Goal: Check status

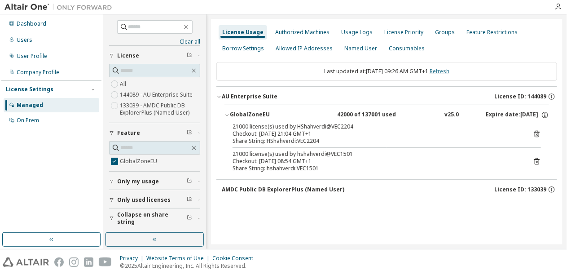
click at [445, 70] on link "Refresh" at bounding box center [439, 71] width 20 height 8
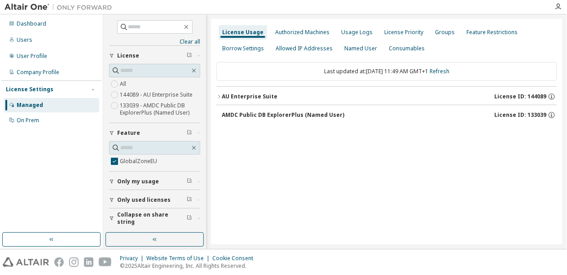
click at [272, 97] on div "AU Enterprise Suite" at bounding box center [250, 96] width 56 height 7
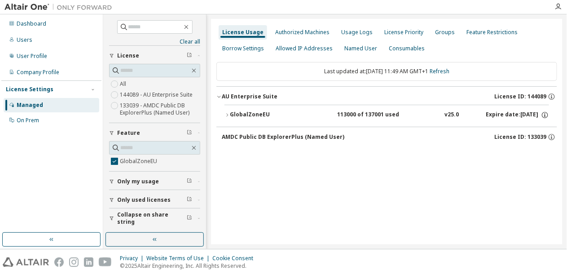
click at [261, 115] on div "GlobalZoneEU" at bounding box center [270, 115] width 81 height 8
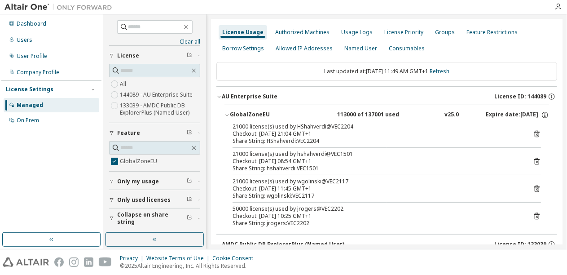
click at [34, 218] on div "Dashboard Users User Profile Company Profile License Settings Managed On Prem" at bounding box center [51, 123] width 100 height 215
click at [449, 69] on link "Refresh" at bounding box center [439, 71] width 20 height 8
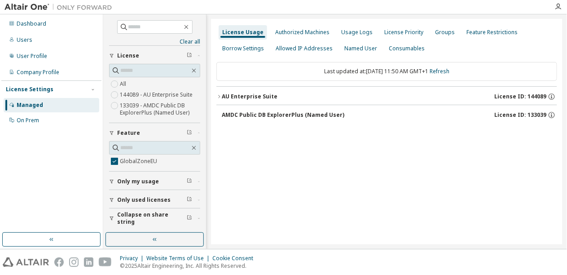
click at [257, 97] on div "AU Enterprise Suite" at bounding box center [250, 96] width 56 height 7
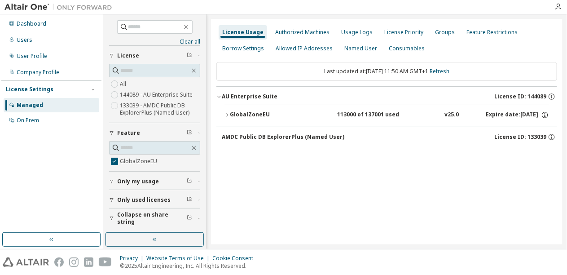
click at [261, 113] on div "GlobalZoneEU" at bounding box center [270, 115] width 81 height 8
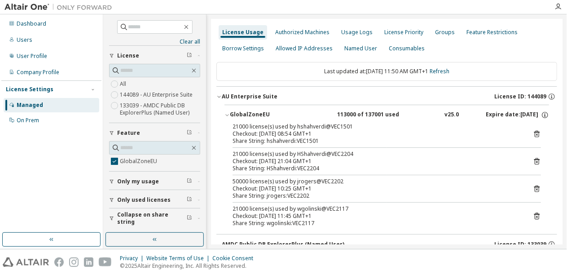
click at [537, 160] on icon at bounding box center [536, 161] width 8 height 8
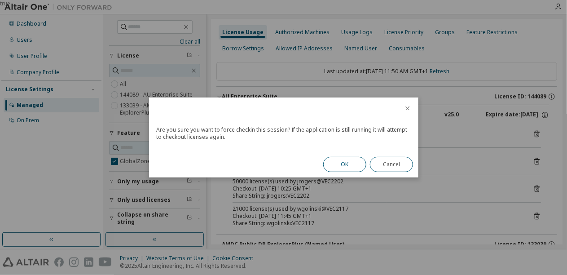
click at [344, 163] on button "OK" at bounding box center [344, 164] width 43 height 15
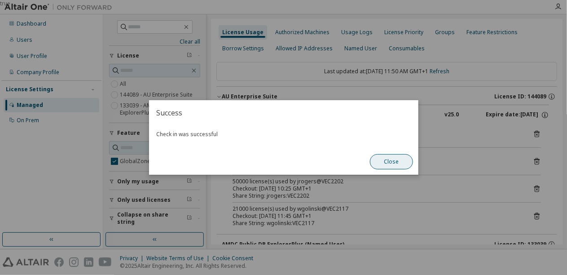
click at [390, 165] on button "Close" at bounding box center [391, 161] width 43 height 15
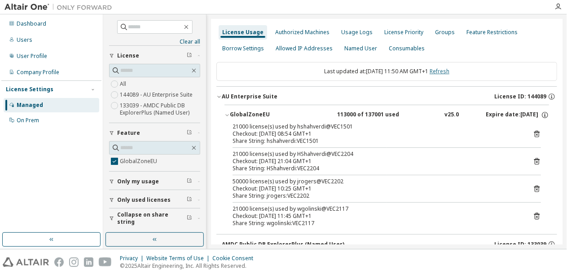
click at [446, 70] on link "Refresh" at bounding box center [439, 71] width 20 height 8
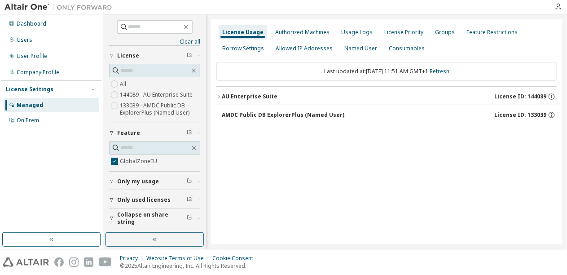
click at [253, 96] on div "AU Enterprise Suite" at bounding box center [250, 96] width 56 height 7
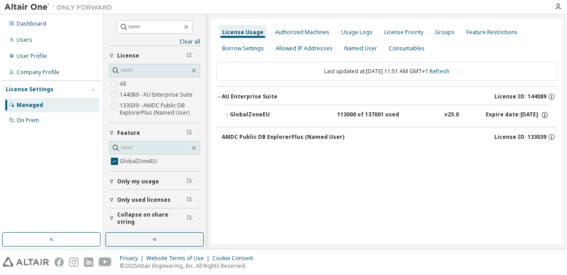
click at [257, 112] on div "GlobalZoneEU" at bounding box center [270, 115] width 81 height 8
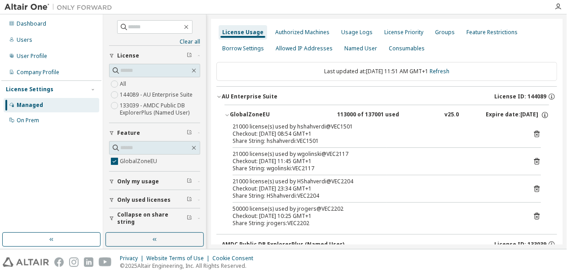
click at [539, 189] on icon at bounding box center [536, 188] width 5 height 7
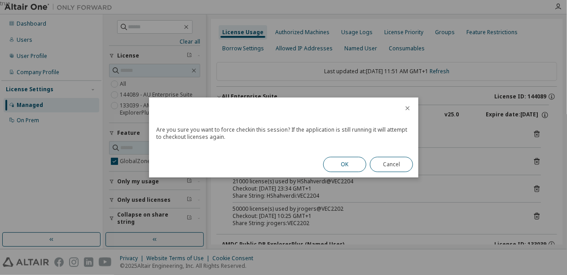
click at [352, 161] on button "OK" at bounding box center [344, 164] width 43 height 15
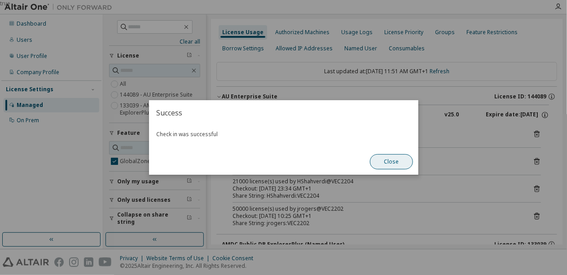
click at [391, 162] on button "Close" at bounding box center [391, 161] width 43 height 15
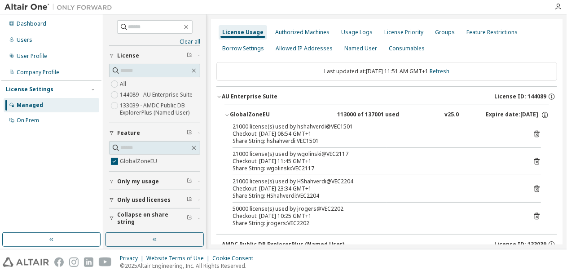
click at [537, 188] on icon at bounding box center [536, 189] width 2 height 2
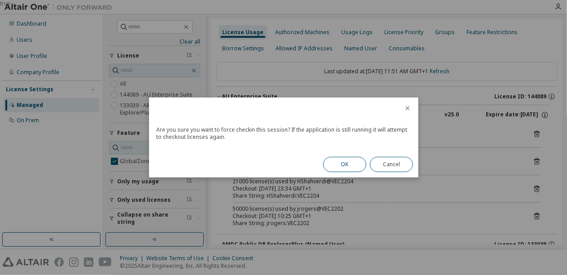
click at [355, 164] on button "OK" at bounding box center [344, 164] width 43 height 15
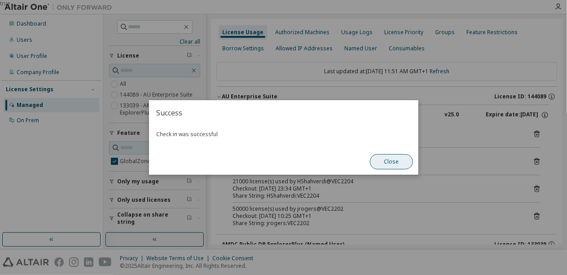
click at [386, 161] on button "Close" at bounding box center [391, 161] width 43 height 15
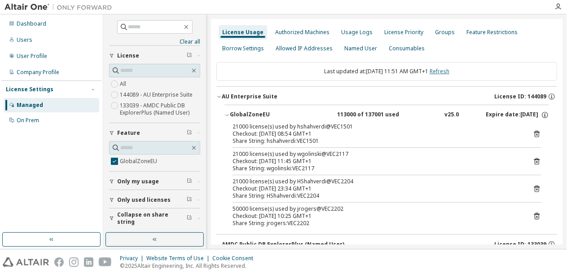
click at [449, 69] on link "Refresh" at bounding box center [439, 71] width 20 height 8
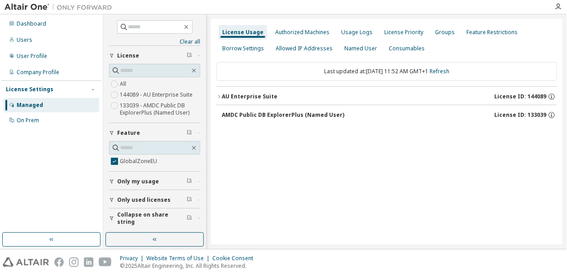
click at [231, 97] on div "AU Enterprise Suite" at bounding box center [250, 96] width 56 height 7
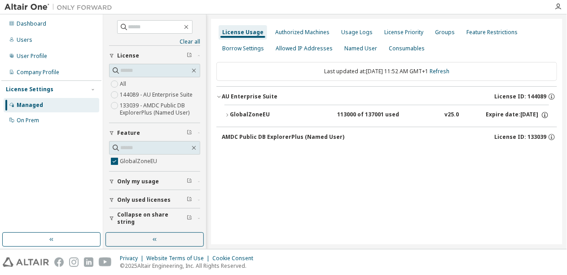
click at [246, 113] on div "GlobalZoneEU" at bounding box center [270, 115] width 81 height 8
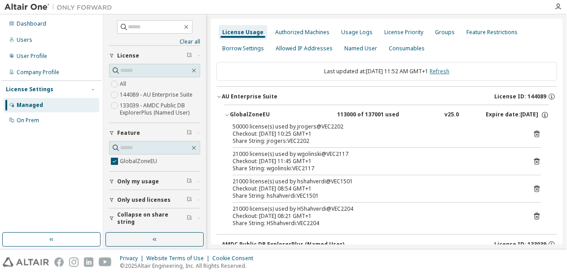
click at [449, 68] on link "Refresh" at bounding box center [439, 71] width 20 height 8
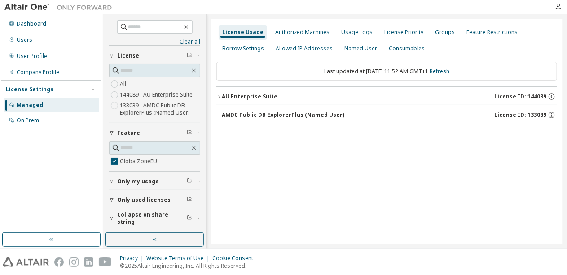
click at [249, 94] on div "AU Enterprise Suite" at bounding box center [250, 96] width 56 height 7
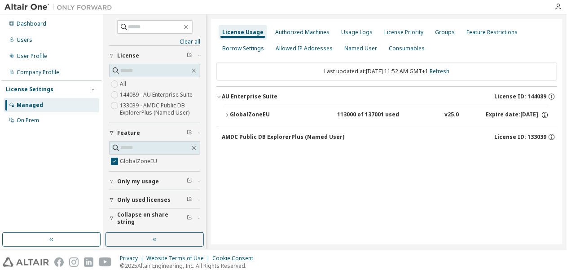
click at [243, 113] on div "GlobalZoneEU" at bounding box center [270, 115] width 81 height 8
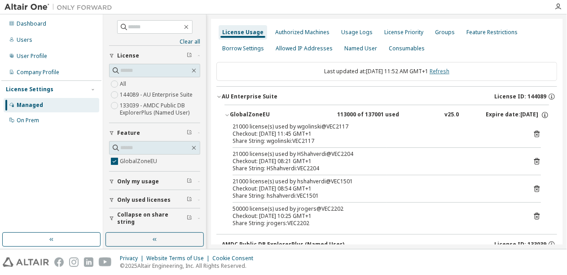
click at [449, 69] on link "Refresh" at bounding box center [439, 71] width 20 height 8
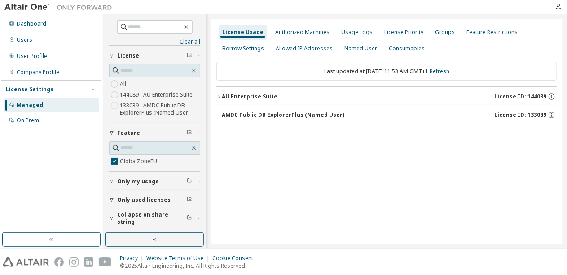
click at [231, 98] on div "AU Enterprise Suite" at bounding box center [250, 96] width 56 height 7
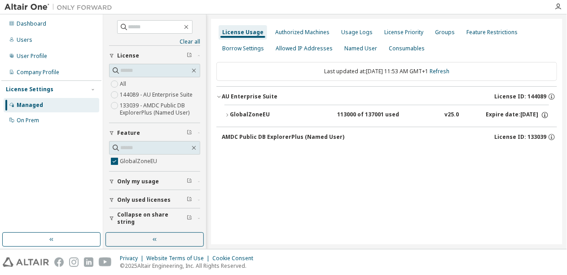
click at [247, 118] on div "GlobalZoneEU" at bounding box center [270, 115] width 81 height 8
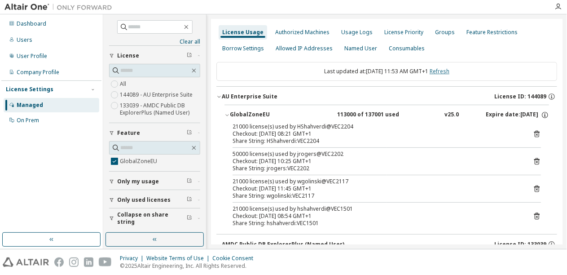
click at [449, 73] on link "Refresh" at bounding box center [439, 71] width 20 height 8
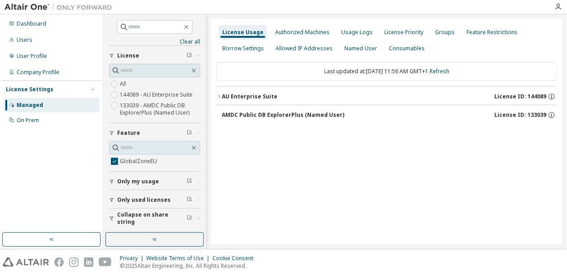
click at [265, 93] on div "AU Enterprise Suite" at bounding box center [250, 96] width 56 height 7
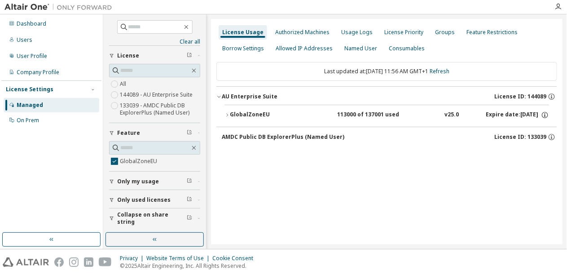
click at [255, 116] on div "GlobalZoneEU" at bounding box center [270, 115] width 81 height 8
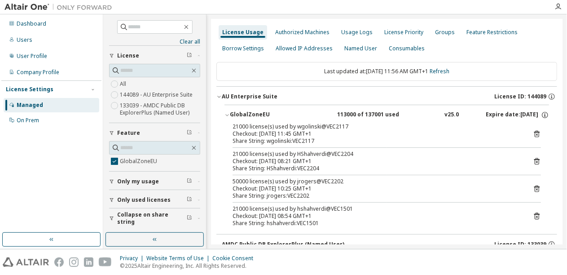
scroll to position [19, 0]
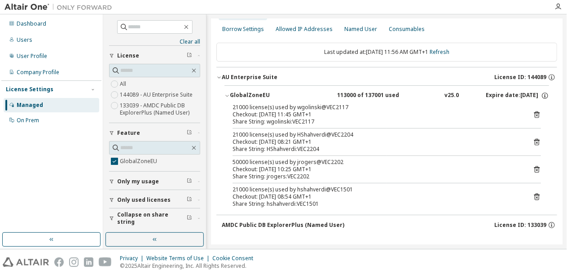
click at [365, 166] on div "Checkout: [DATE] 10:25 GMT+1" at bounding box center [375, 169] width 287 height 7
click at [448, 51] on link "Refresh" at bounding box center [439, 52] width 20 height 8
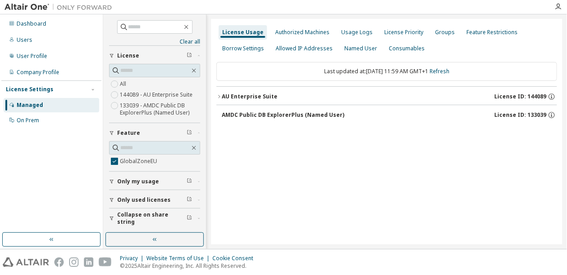
click at [235, 96] on div "AU Enterprise Suite" at bounding box center [250, 96] width 56 height 7
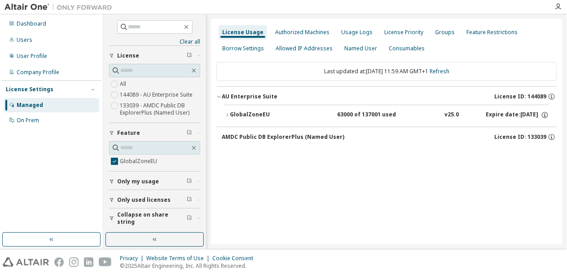
click at [248, 113] on div "GlobalZoneEU" at bounding box center [270, 115] width 81 height 8
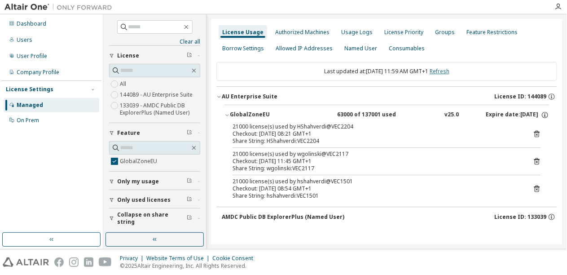
click at [449, 70] on link "Refresh" at bounding box center [439, 71] width 20 height 8
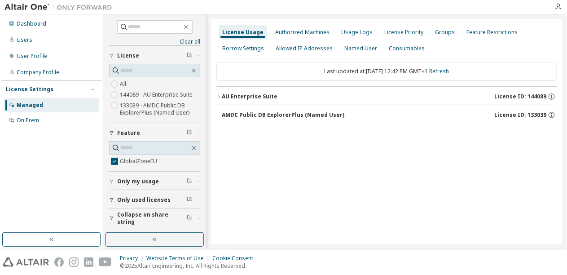
click at [244, 98] on div "AU Enterprise Suite" at bounding box center [250, 96] width 56 height 7
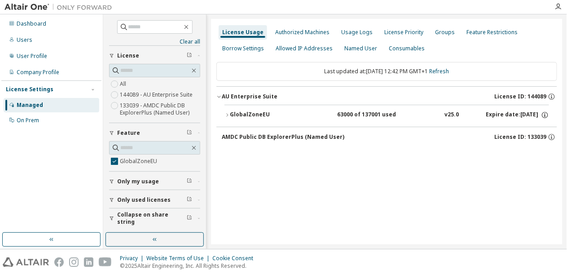
click at [248, 112] on div "GlobalZoneEU" at bounding box center [270, 115] width 81 height 8
